Goal: Navigation & Orientation: Find specific page/section

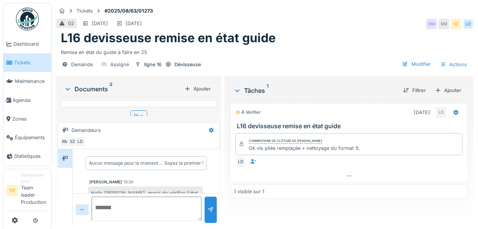
scroll to position [30, 0]
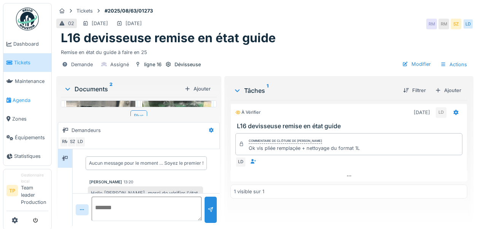
click at [29, 100] on span "Agenda" at bounding box center [31, 100] width 36 height 7
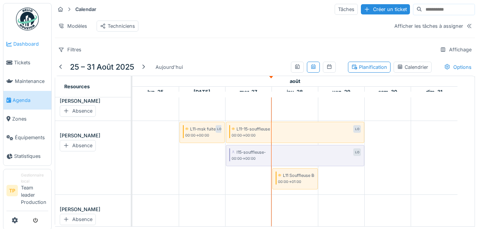
click at [26, 40] on span "Dashboard" at bounding box center [30, 43] width 35 height 7
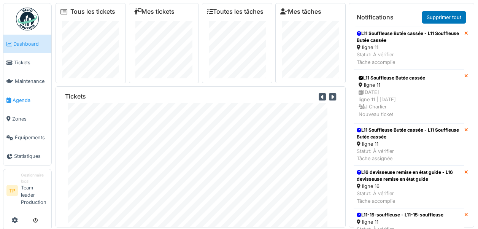
click at [35, 102] on span "Agenda" at bounding box center [31, 100] width 36 height 7
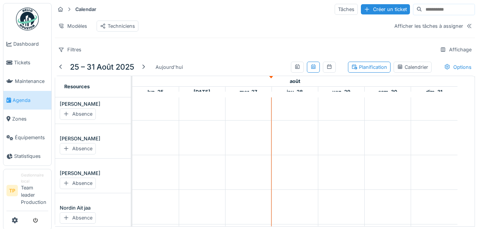
scroll to position [898, 0]
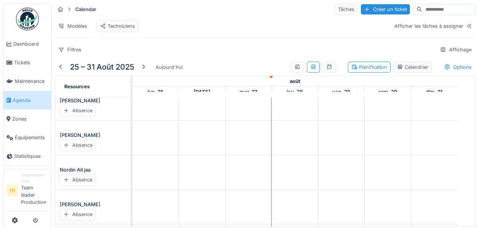
click at [397, 71] on div "Calendrier" at bounding box center [412, 67] width 31 height 7
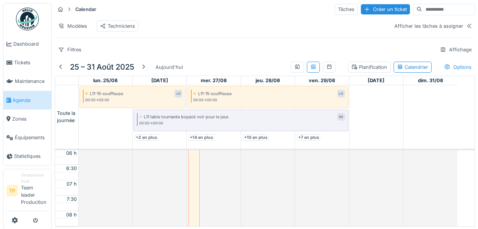
scroll to position [0, 0]
click at [295, 71] on div at bounding box center [298, 67] width 6 height 7
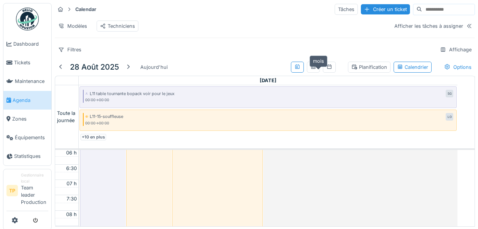
click at [327, 69] on div at bounding box center [330, 67] width 6 height 7
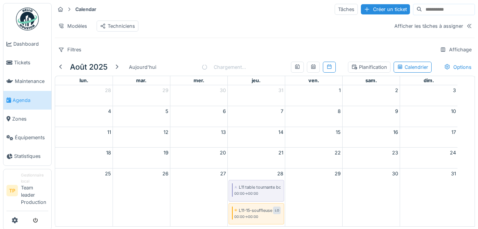
click at [311, 69] on icon at bounding box center [314, 66] width 6 height 5
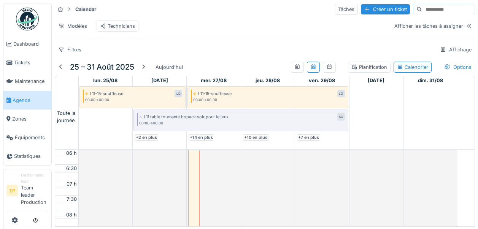
click at [370, 70] on div "Planification" at bounding box center [370, 67] width 36 height 7
